Goal: Find specific page/section

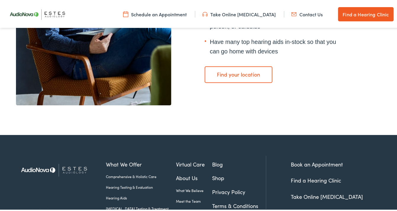
scroll to position [1355, 0]
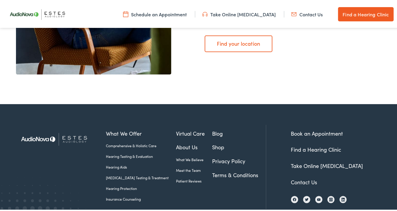
click at [320, 145] on link "Find a Hearing Clinic" at bounding box center [316, 148] width 50 height 7
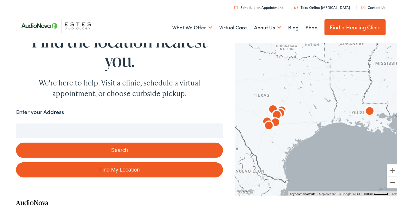
click at [77, 130] on input "Enter your Address" at bounding box center [119, 129] width 207 height 15
click at [96, 129] on input "Enter your Address" at bounding box center [119, 129] width 207 height 15
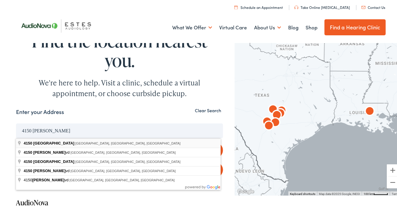
type input "[STREET_ADDRESS]"
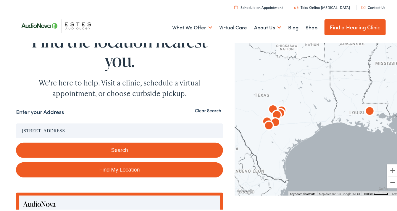
click at [93, 149] on button "Search" at bounding box center [119, 148] width 207 height 15
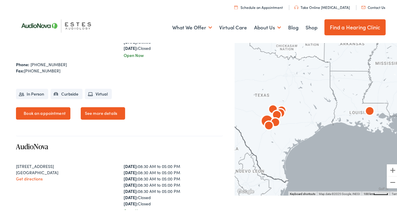
scroll to position [681, 0]
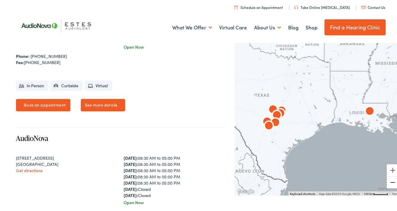
click at [387, 181] on button "Zoom out" at bounding box center [393, 181] width 12 height 12
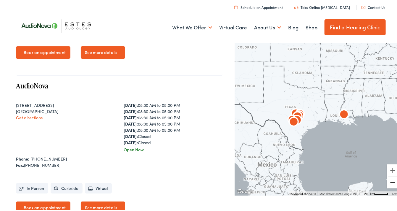
scroll to position [859, 0]
